Goal: Navigation & Orientation: Find specific page/section

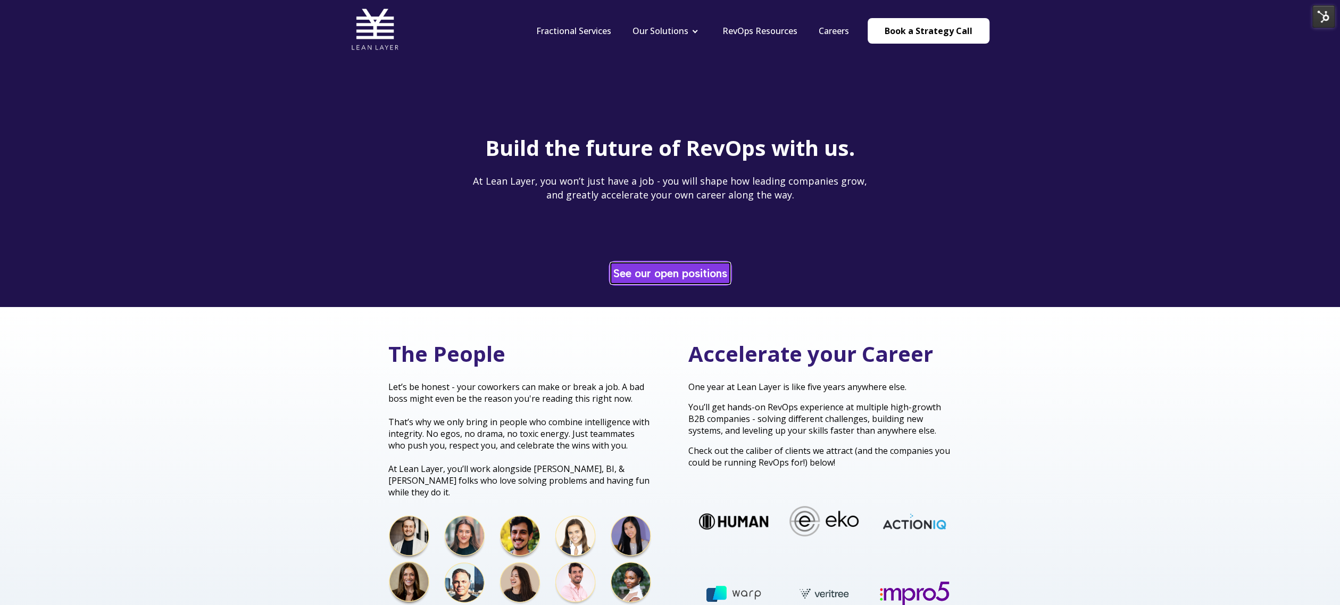
drag, startPoint x: 668, startPoint y: 271, endPoint x: 662, endPoint y: 262, distance: 11.1
click at [668, 271] on link "See our open positions" at bounding box center [670, 273] width 119 height 21
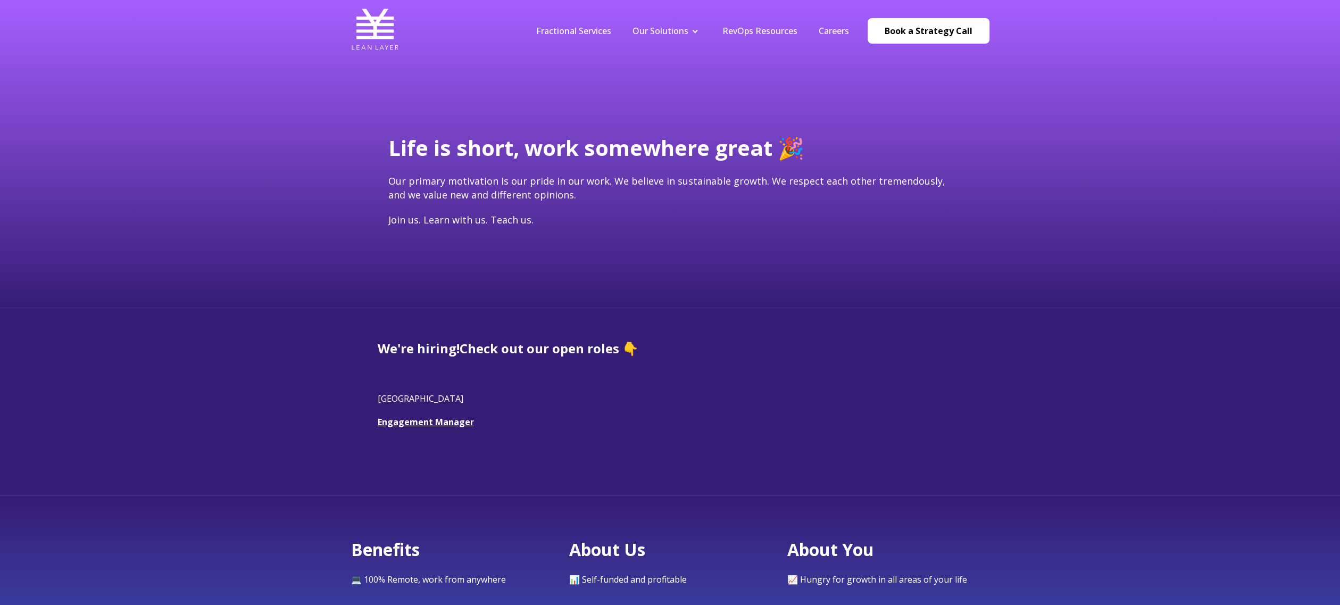
drag, startPoint x: 1044, startPoint y: 14, endPoint x: 1037, endPoint y: 13, distance: 7.0
click at [1037, 13] on header "Fractional Services Our Solutions Revenue Tech Revenue Analytics Revenue Strate…" at bounding box center [670, 30] width 1340 height 61
click at [841, 30] on link "Careers" at bounding box center [834, 31] width 30 height 12
click at [1322, 17] on img at bounding box center [1323, 16] width 22 height 22
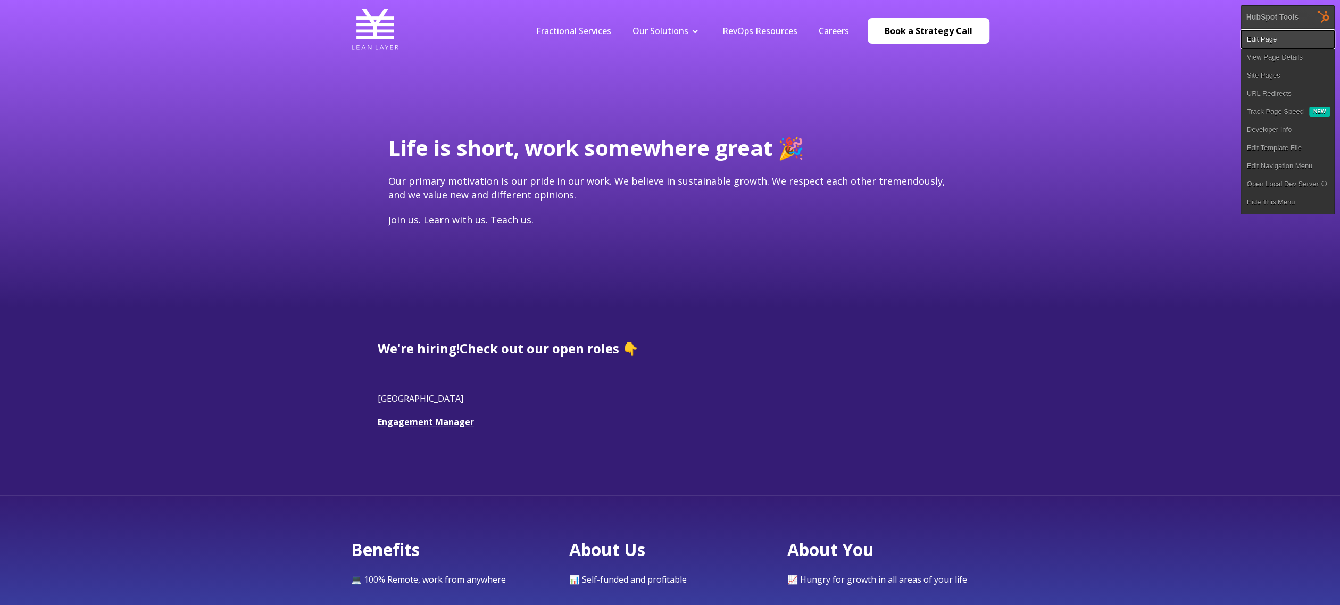
click at [1301, 39] on link "Edit Page" at bounding box center [1287, 39] width 93 height 18
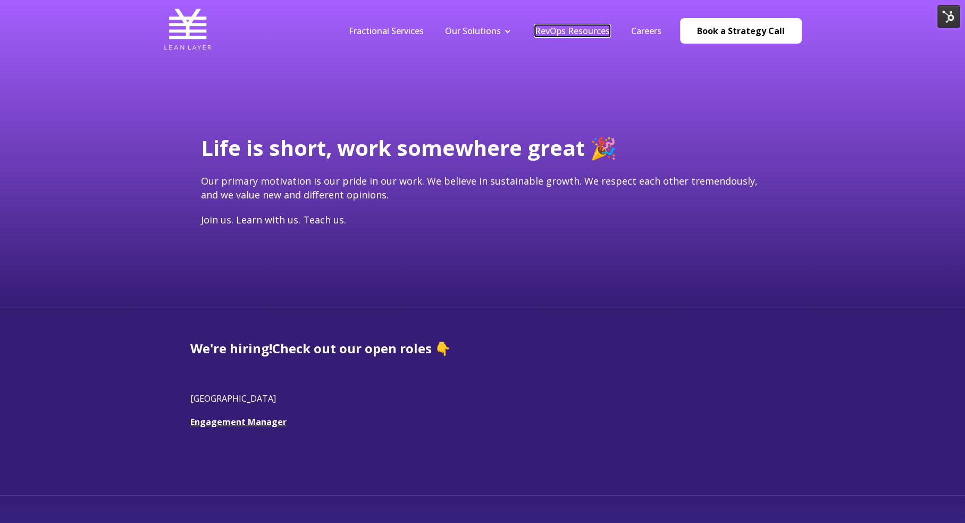
click at [569, 30] on link "RevOps Resources" at bounding box center [572, 31] width 75 height 12
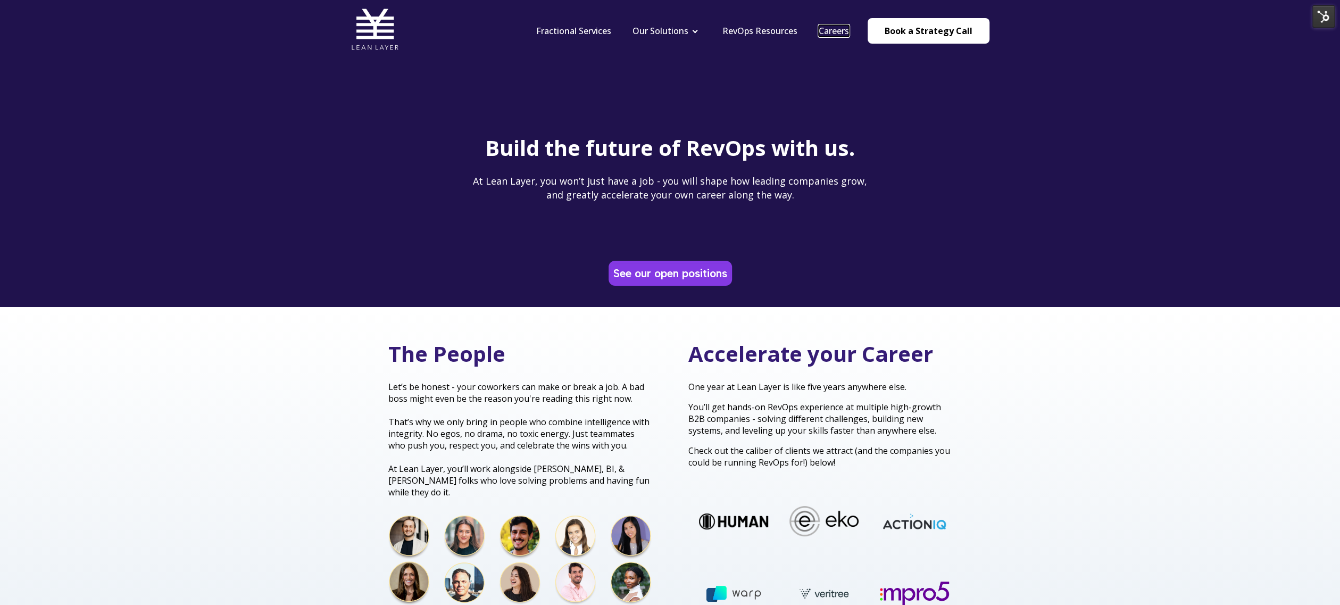
click at [843, 36] on link "Careers" at bounding box center [834, 31] width 30 height 12
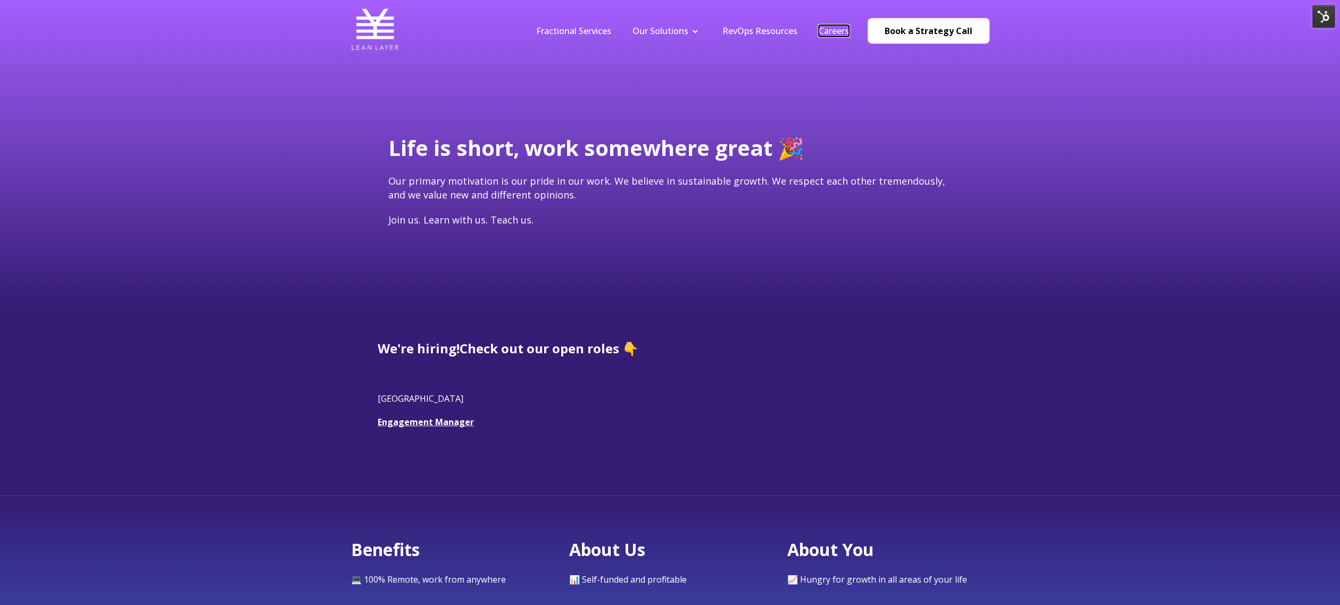
click at [841, 27] on link "Careers" at bounding box center [834, 31] width 30 height 12
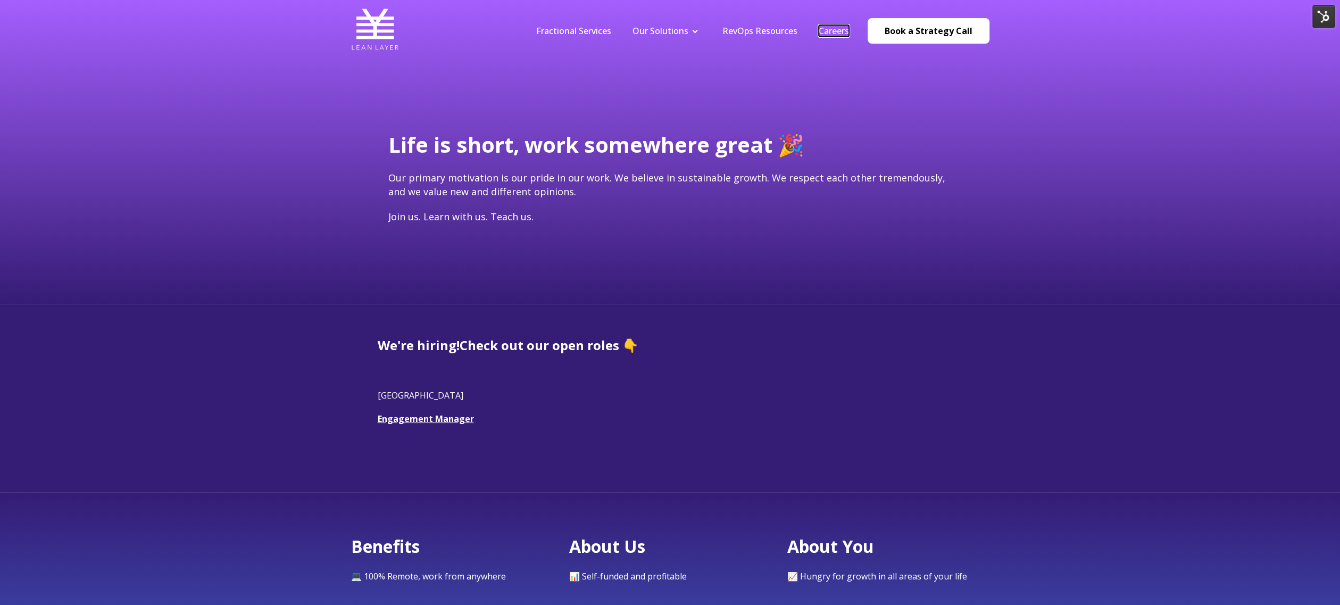
click at [830, 31] on link "Careers" at bounding box center [834, 31] width 30 height 12
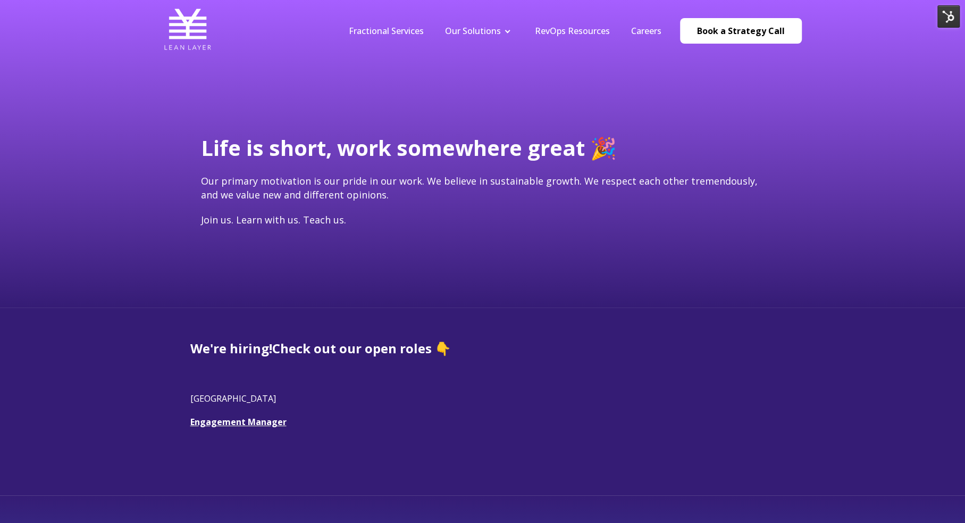
click at [393, 38] on nav "Fractional Services Our Solutions Revenue Tech Revenue Analytics Revenue Strate…" at bounding box center [570, 30] width 464 height 51
click at [393, 31] on link "Fractional Services" at bounding box center [386, 31] width 75 height 12
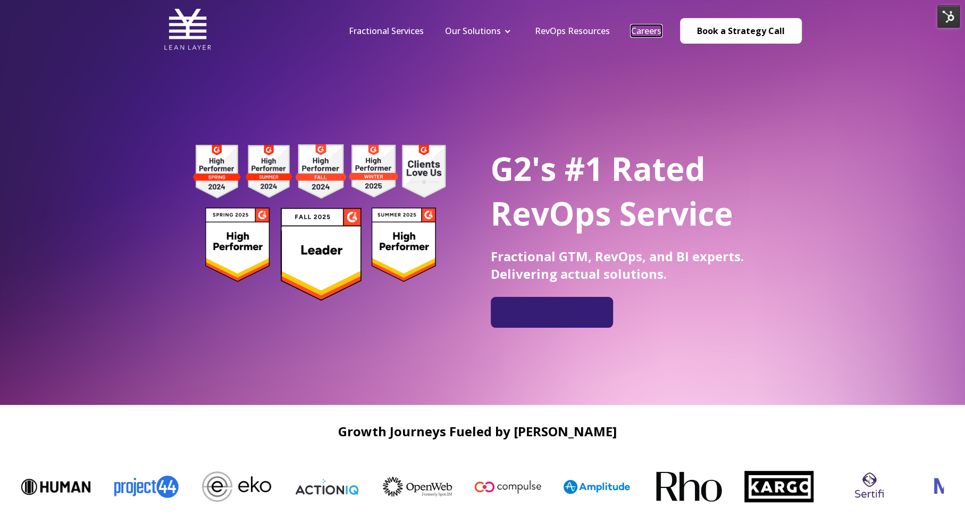
click at [657, 34] on link "Careers" at bounding box center [646, 31] width 30 height 12
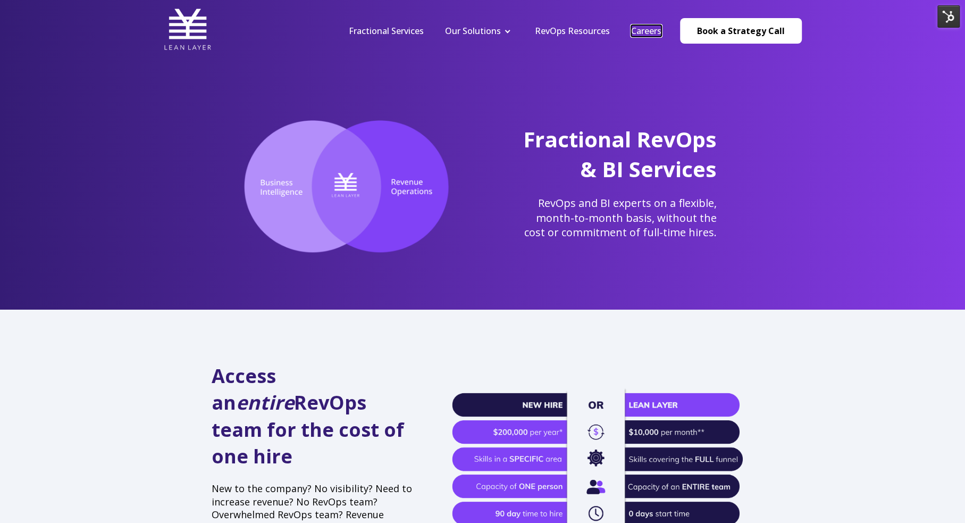
click at [655, 32] on link "Careers" at bounding box center [646, 31] width 30 height 12
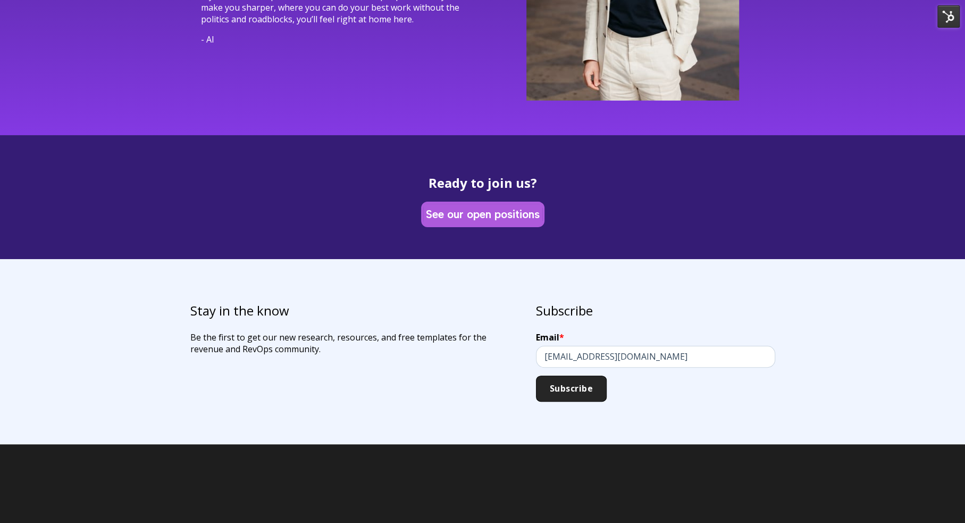
scroll to position [3065, 0]
